Goal: Information Seeking & Learning: Compare options

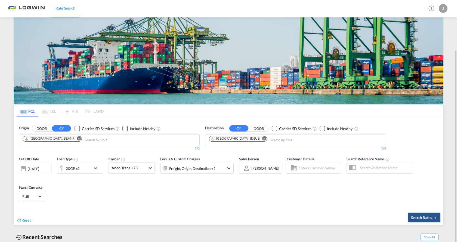
scroll to position [27, 0]
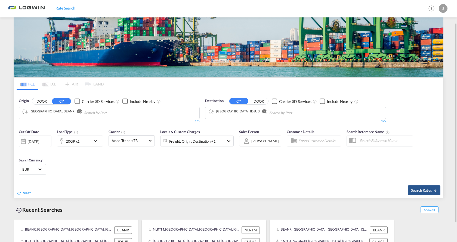
click at [262, 111] on md-icon "Remove" at bounding box center [264, 111] width 4 height 4
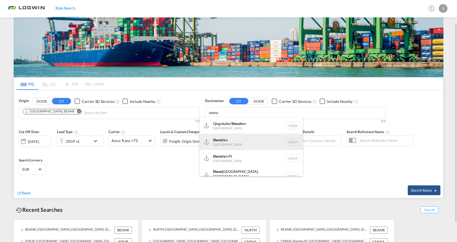
type input "shenz"
click at [237, 142] on div "Shenz hen China CNSZX" at bounding box center [250, 142] width 103 height 16
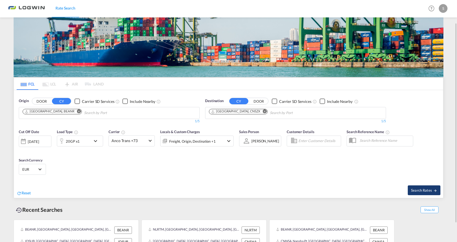
click at [433, 189] on md-icon "icon-arrow-right" at bounding box center [435, 190] width 4 height 4
type input "BEANR to CNSZX / [DATE]"
